Goal: Task Accomplishment & Management: Complete application form

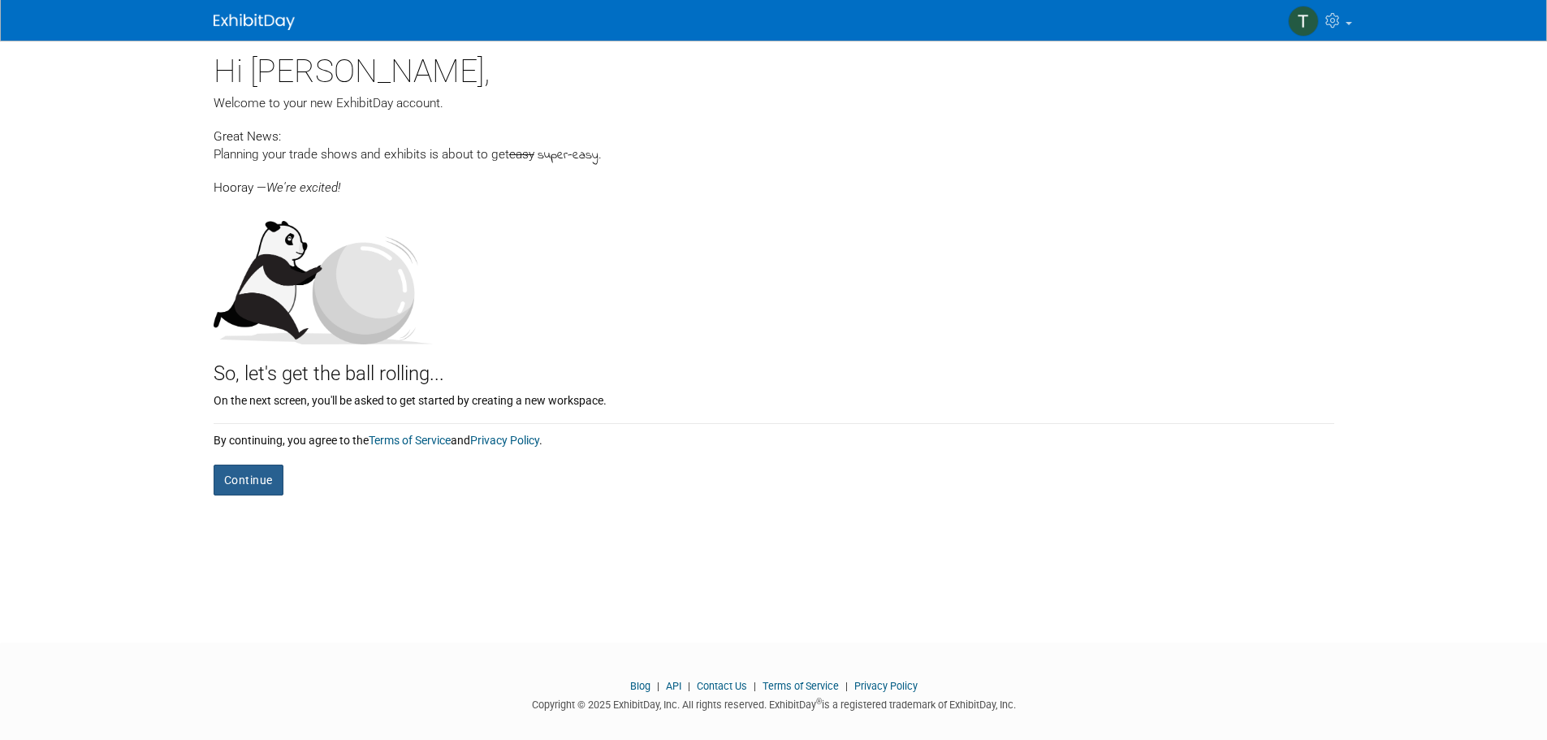
click at [258, 473] on button "Continue" at bounding box center [249, 479] width 70 height 31
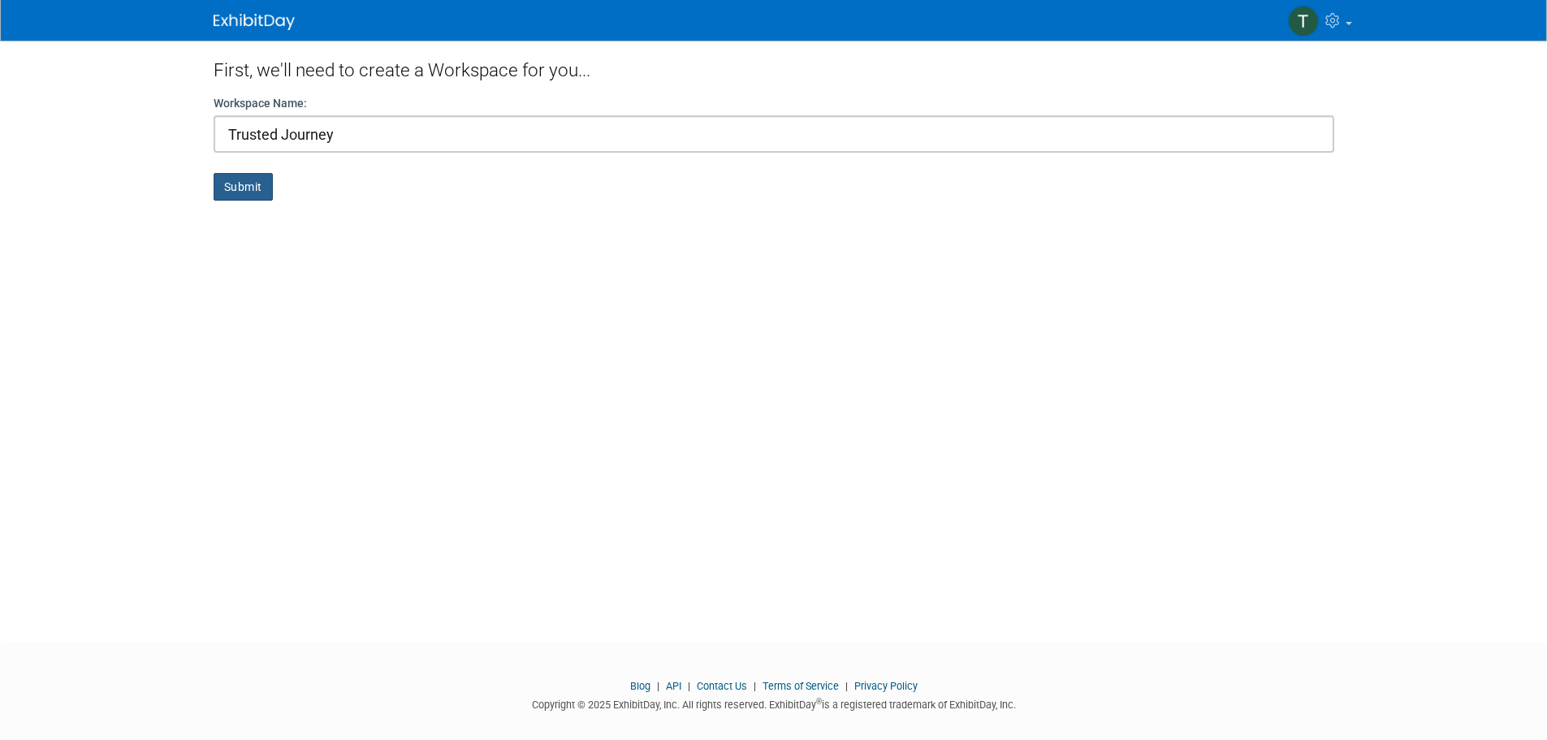
type input "Trusted Journey"
click at [240, 182] on button "Submit" at bounding box center [243, 187] width 59 height 28
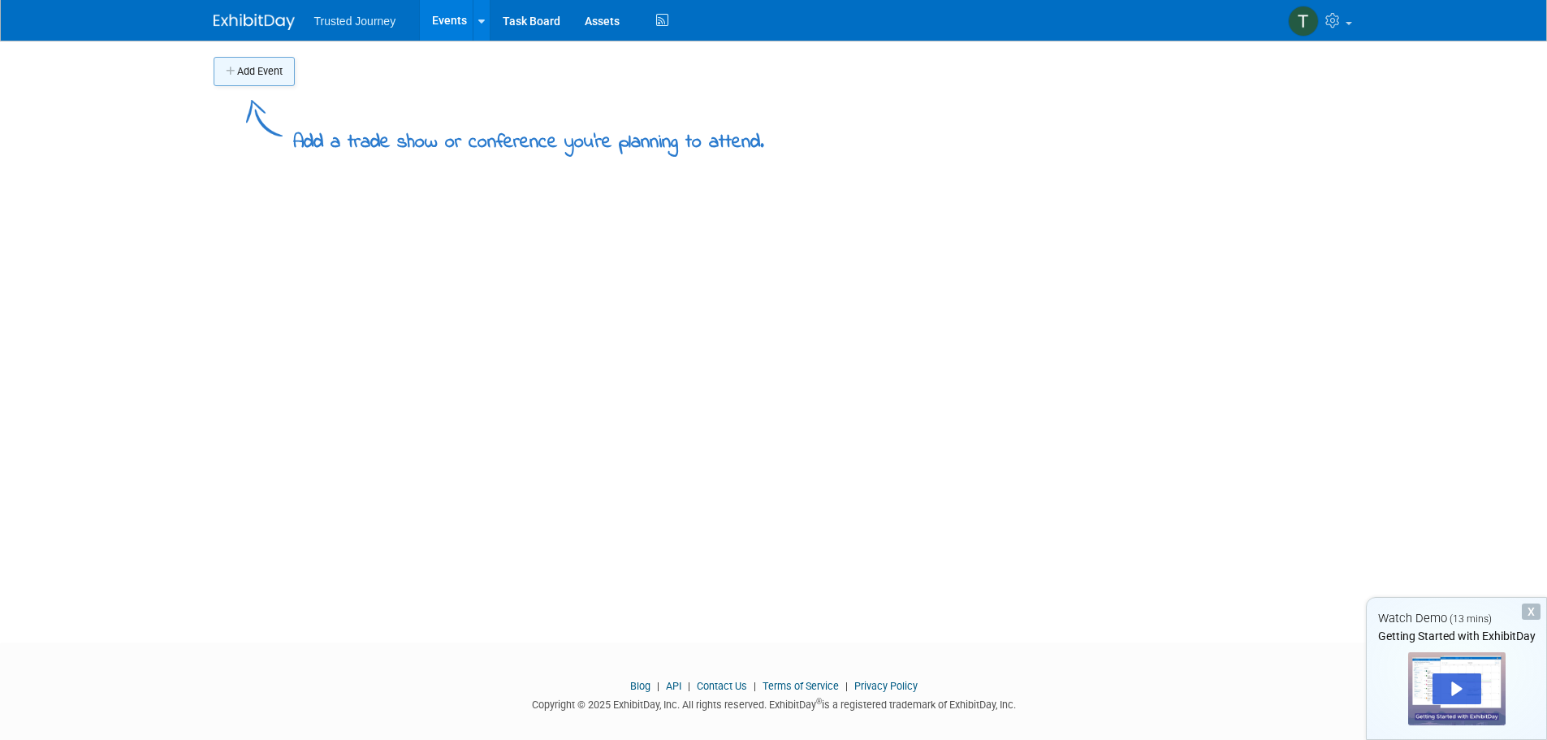
click at [268, 72] on button "Add Event" at bounding box center [254, 71] width 81 height 29
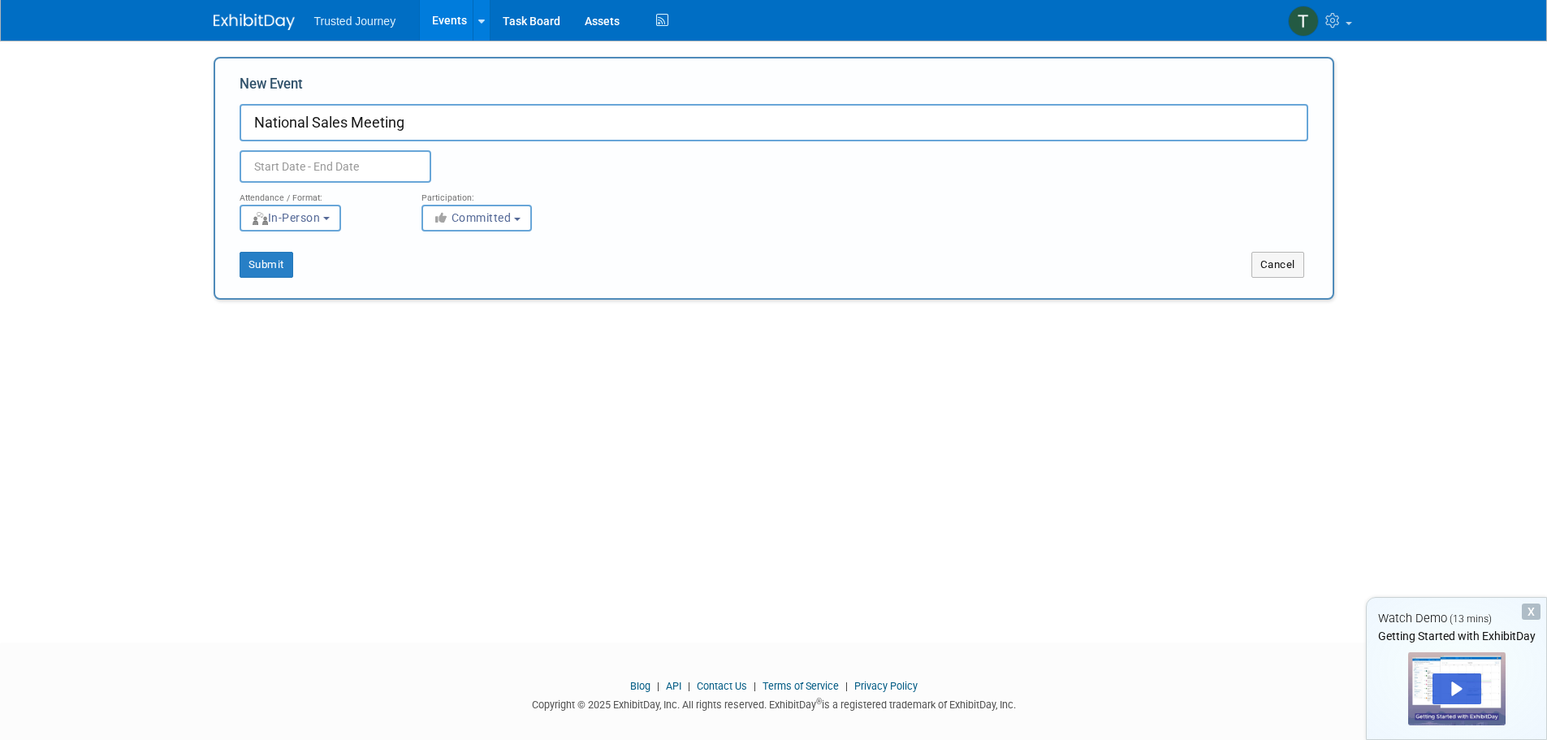
type input "National Sales Meeting"
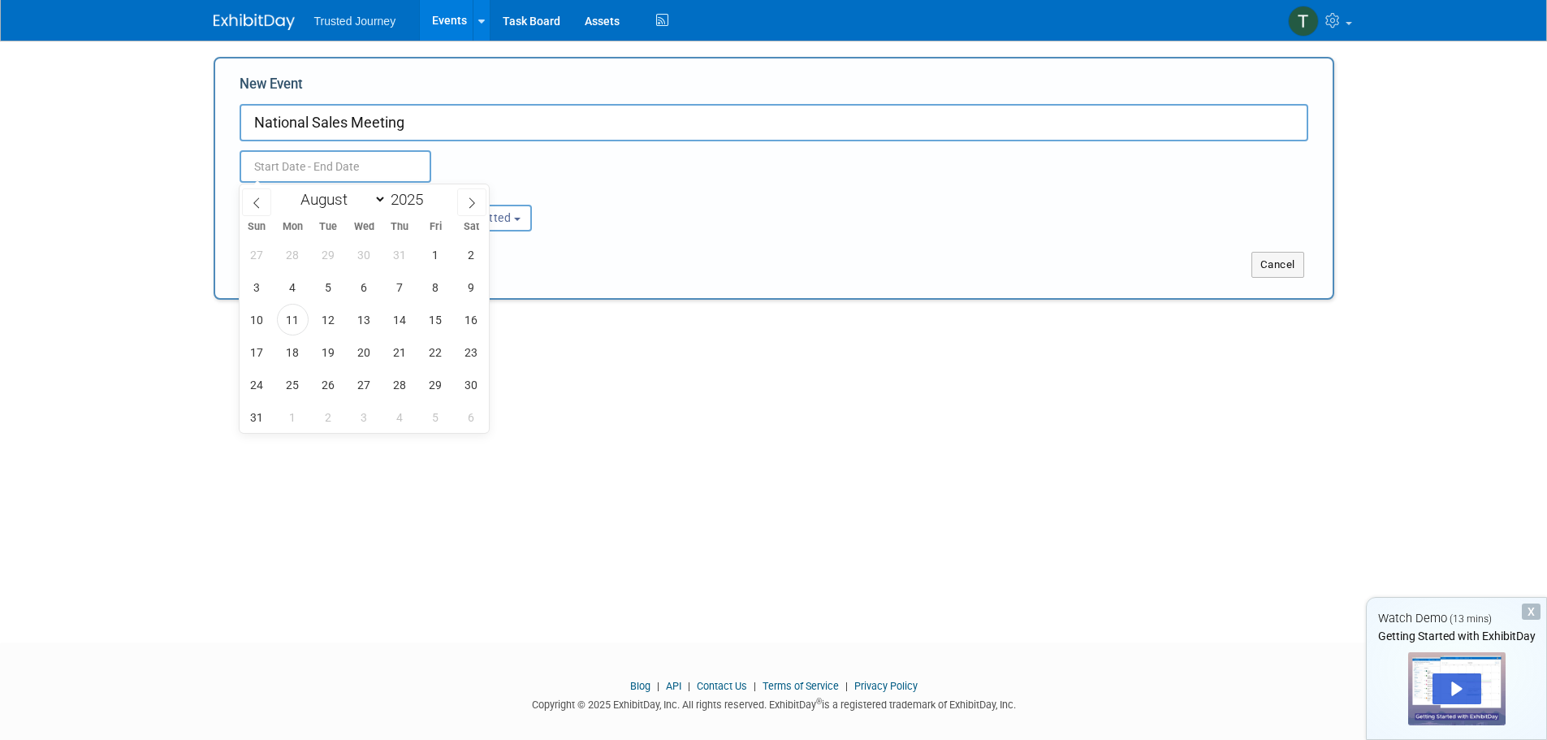
click at [303, 162] on input "text" at bounding box center [336, 166] width 192 height 32
click at [377, 202] on select "January February March April May June July August September October November De…" at bounding box center [339, 199] width 93 height 20
select select "9"
click at [293, 189] on select "January February March April May June July August September October November De…" at bounding box center [339, 199] width 93 height 20
click at [300, 288] on span "6" at bounding box center [293, 287] width 32 height 32
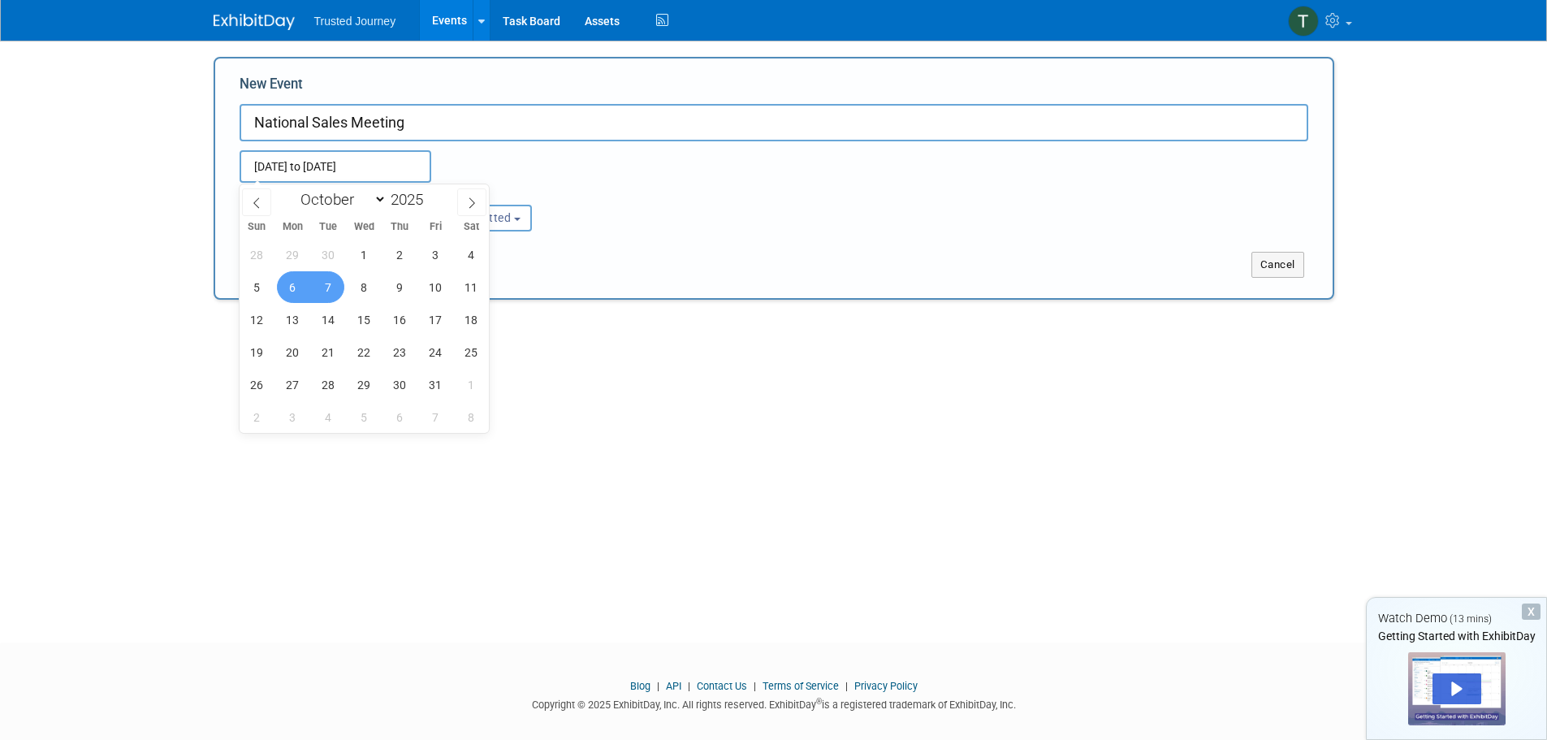
click at [322, 289] on span "7" at bounding box center [329, 287] width 32 height 32
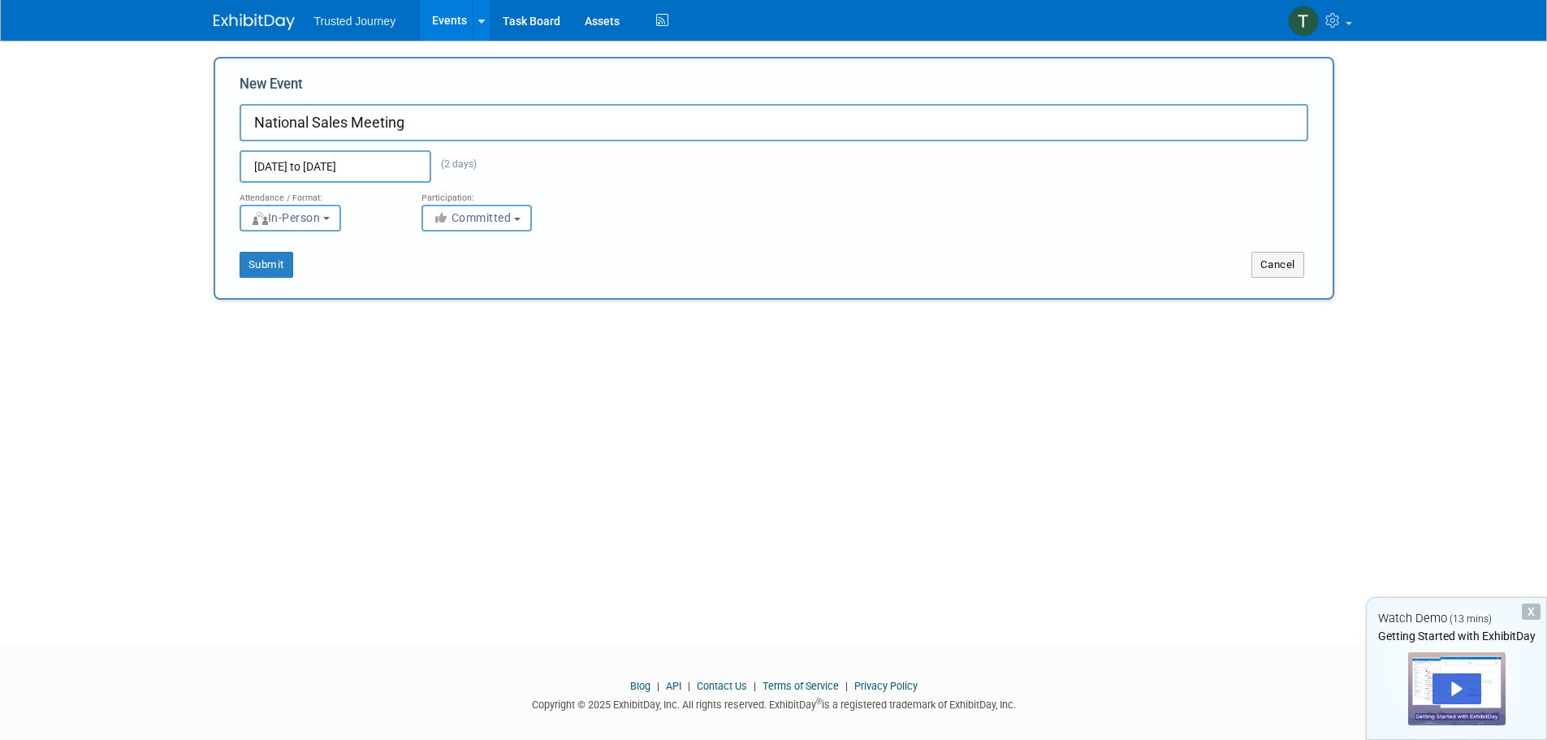
click at [388, 161] on input "Oct 6, 2025 to Oct 7, 2025" at bounding box center [336, 166] width 192 height 32
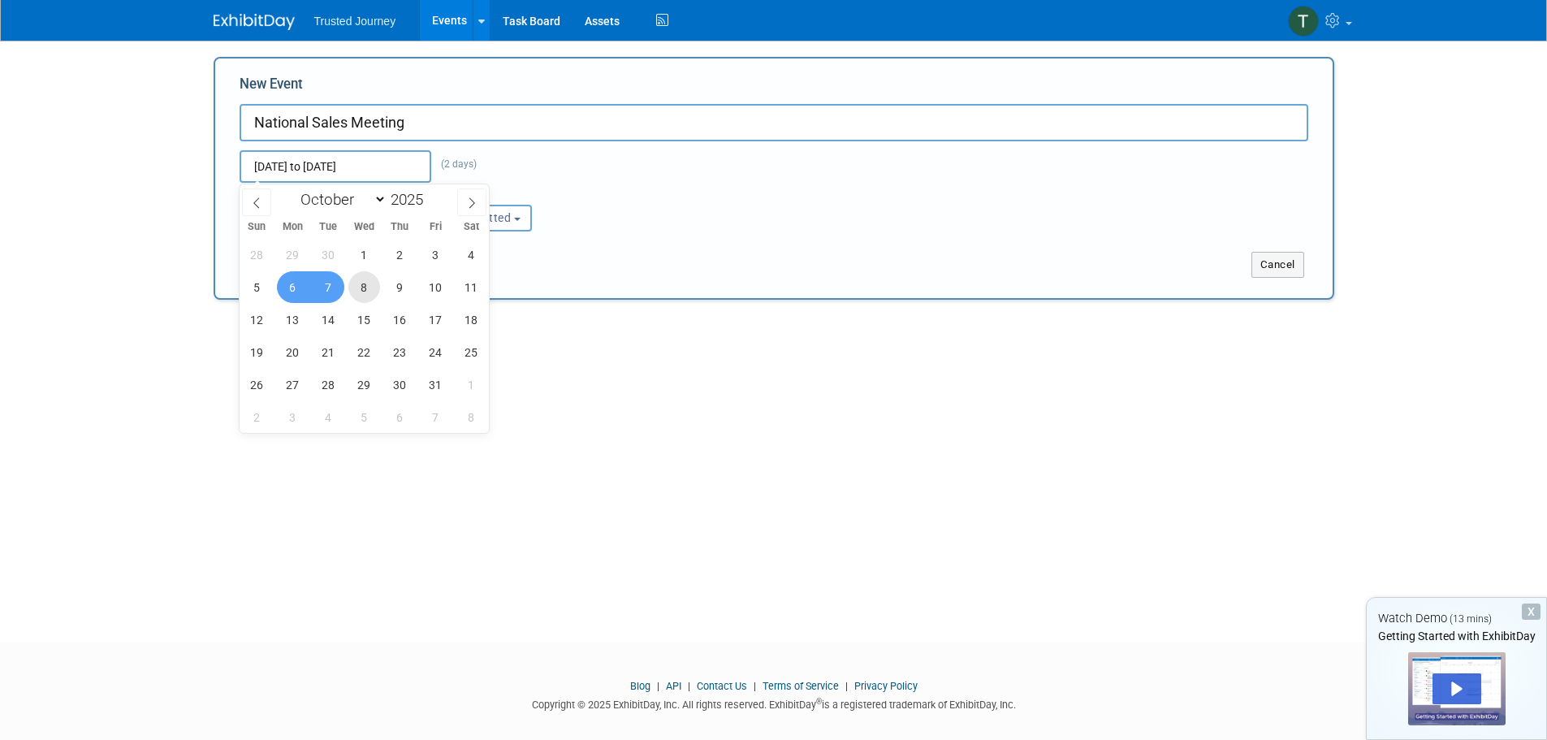
click at [361, 285] on span "8" at bounding box center [364, 287] width 32 height 32
click at [298, 288] on span "6" at bounding box center [293, 287] width 32 height 32
type input "Oct 6, 2025 to Oct 8, 2025"
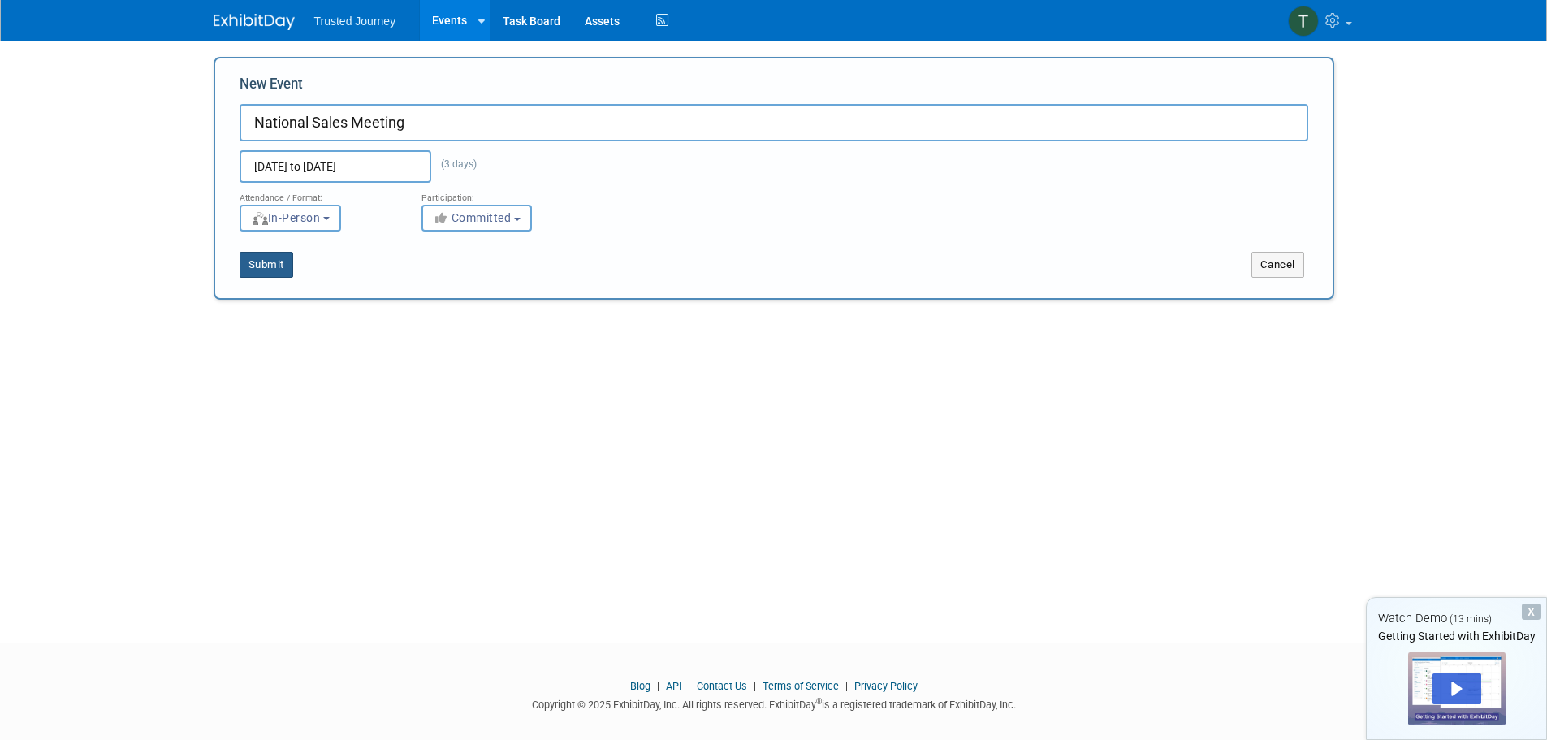
click at [267, 265] on button "Submit" at bounding box center [267, 265] width 54 height 26
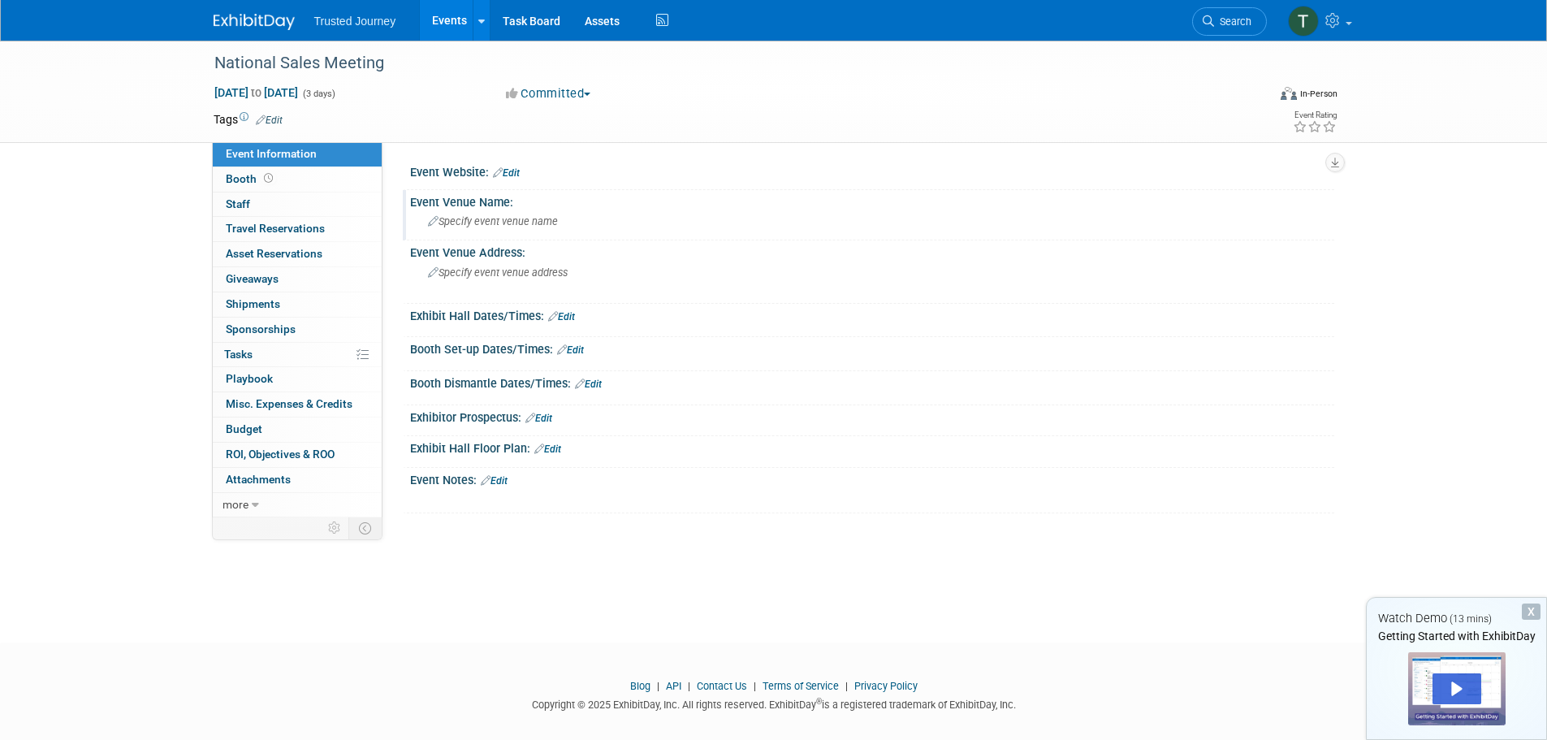
click at [499, 224] on span "Specify event venue name" at bounding box center [493, 221] width 130 height 12
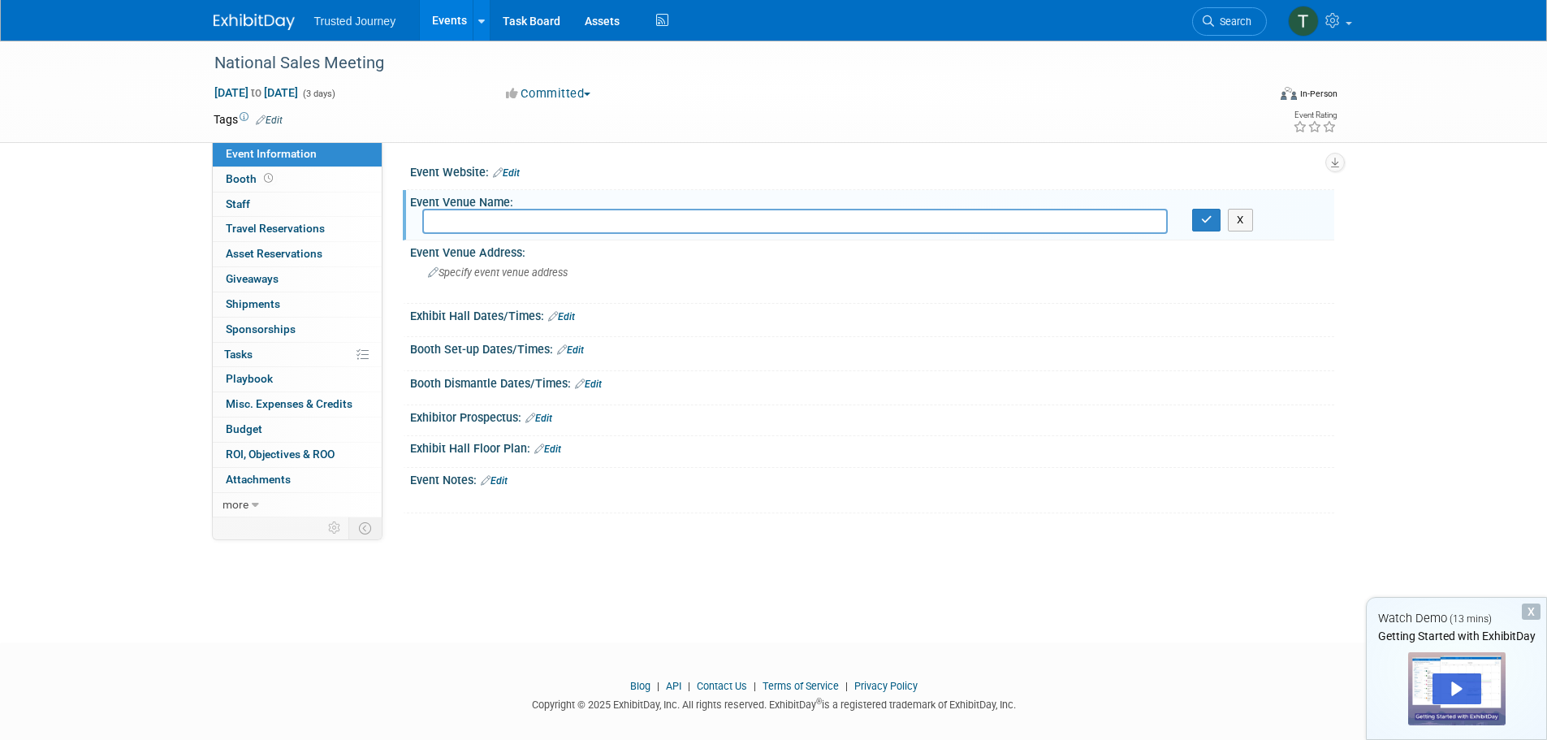
click at [248, 16] on img at bounding box center [254, 22] width 81 height 16
